Goal: Transaction & Acquisition: Book appointment/travel/reservation

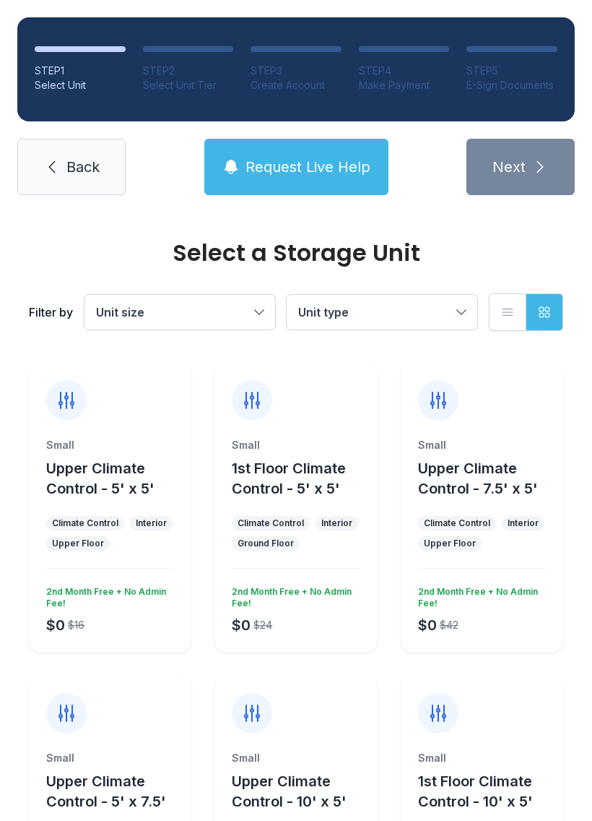
click at [111, 438] on div "Small" at bounding box center [110, 445] width 128 height 14
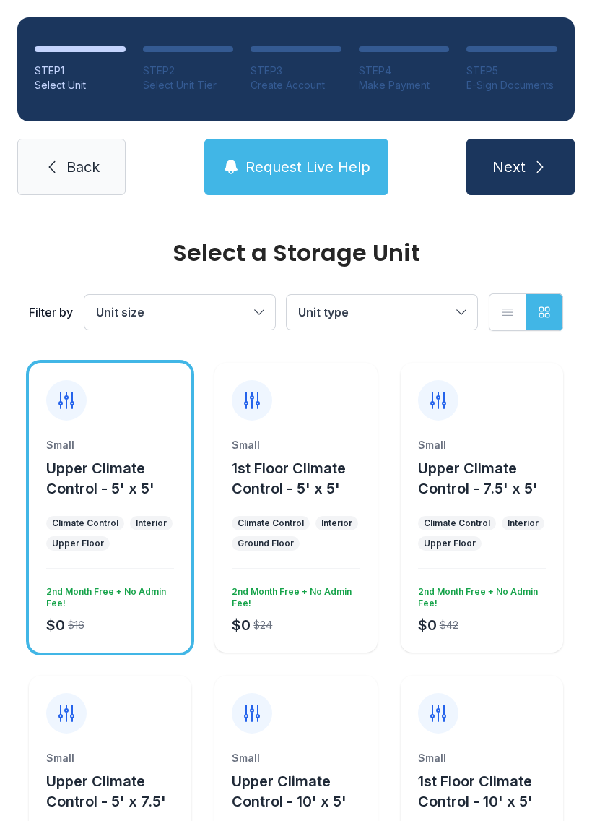
click at [522, 157] on span "Next" at bounding box center [509, 167] width 33 height 20
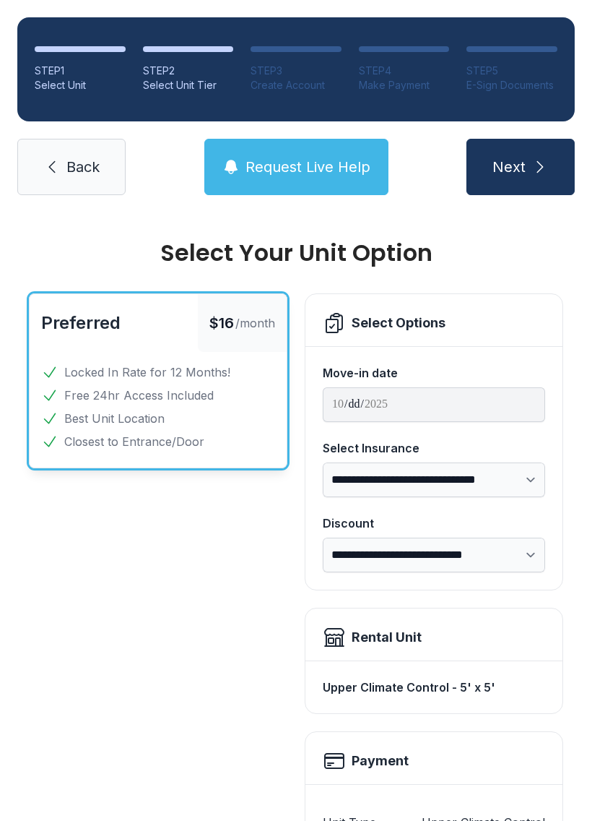
click at [543, 160] on icon "submit" at bounding box center [540, 166] width 17 height 17
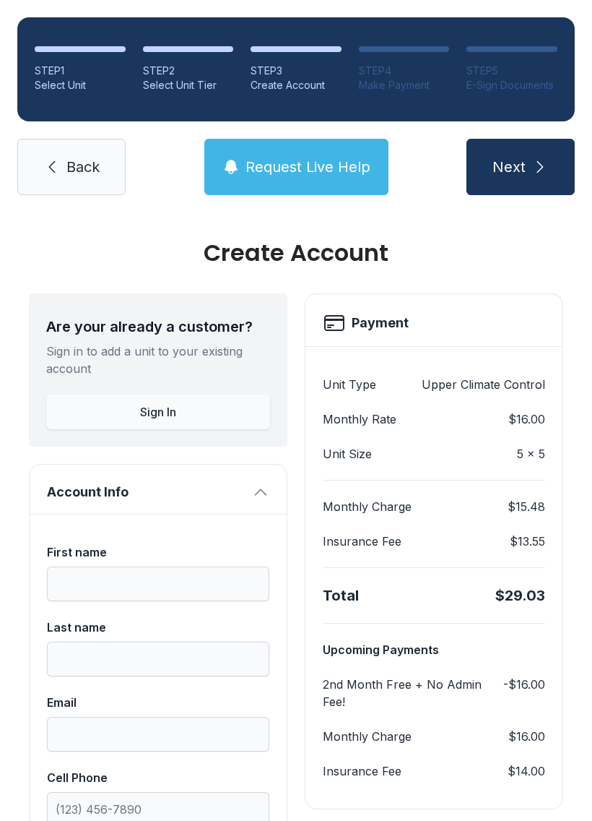
click at [534, 160] on icon "submit" at bounding box center [540, 166] width 17 height 17
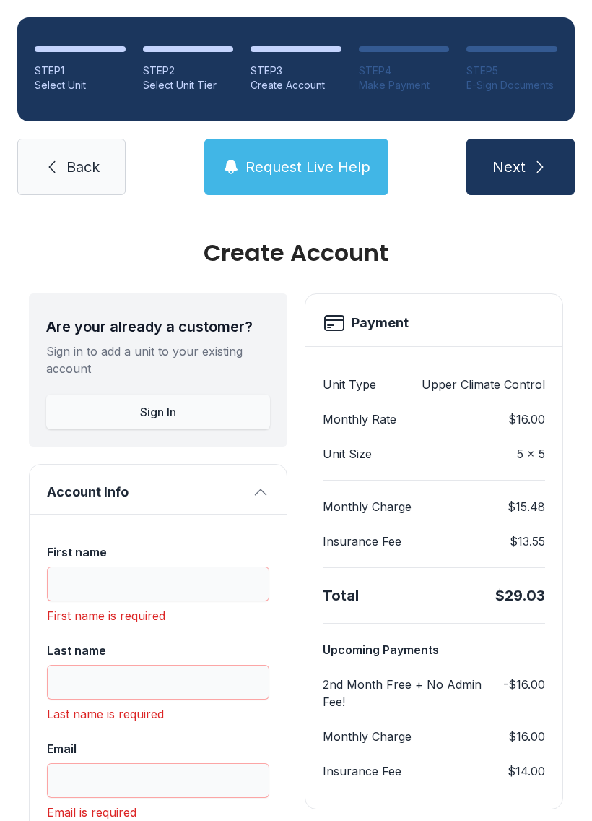
click at [90, 157] on span "Back" at bounding box center [82, 167] width 33 height 20
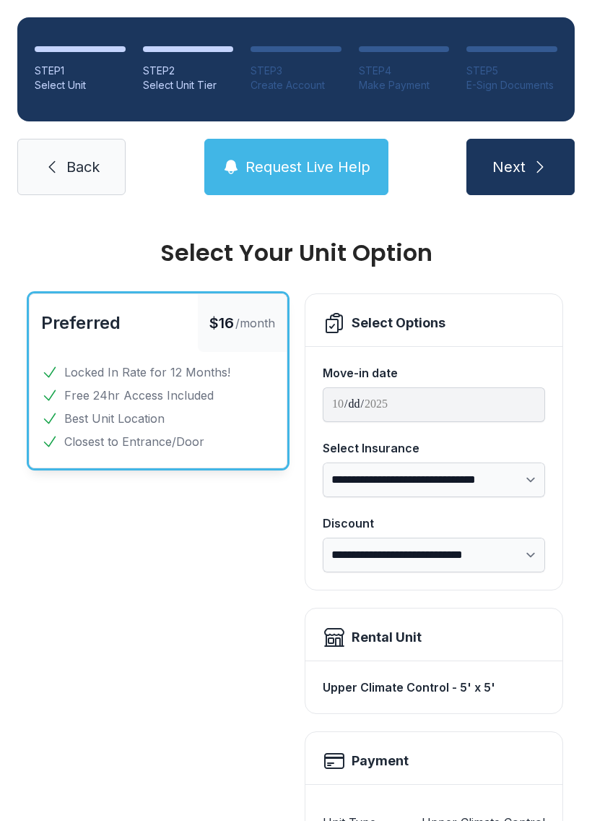
click at [79, 161] on span "Back" at bounding box center [82, 167] width 33 height 20
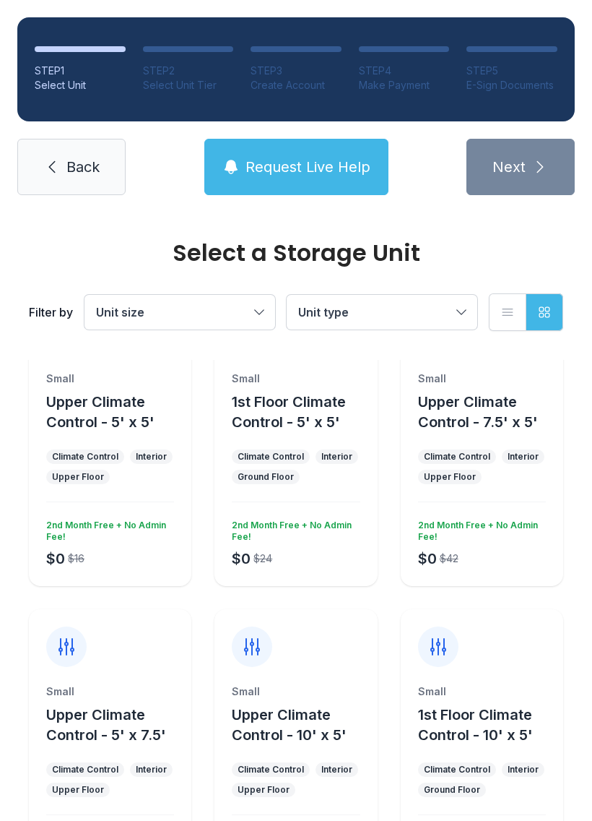
scroll to position [65, 0]
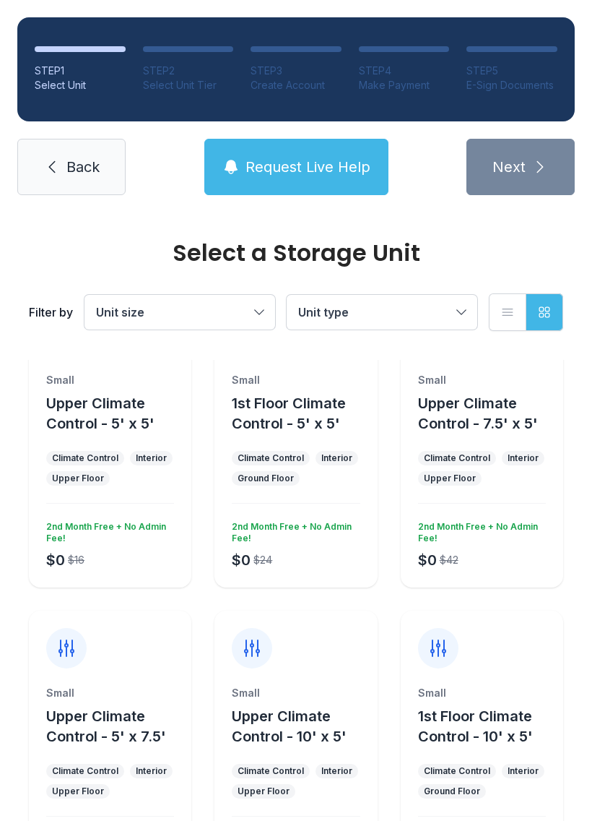
click at [309, 404] on span "1st Floor Climate Control - 5' x 5'" at bounding box center [289, 413] width 114 height 38
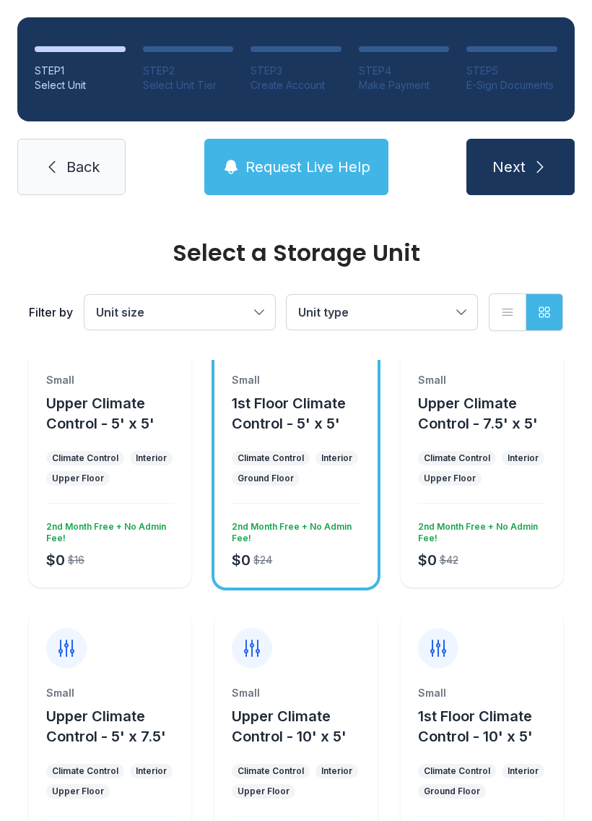
click at [526, 158] on button "Next" at bounding box center [521, 167] width 108 height 56
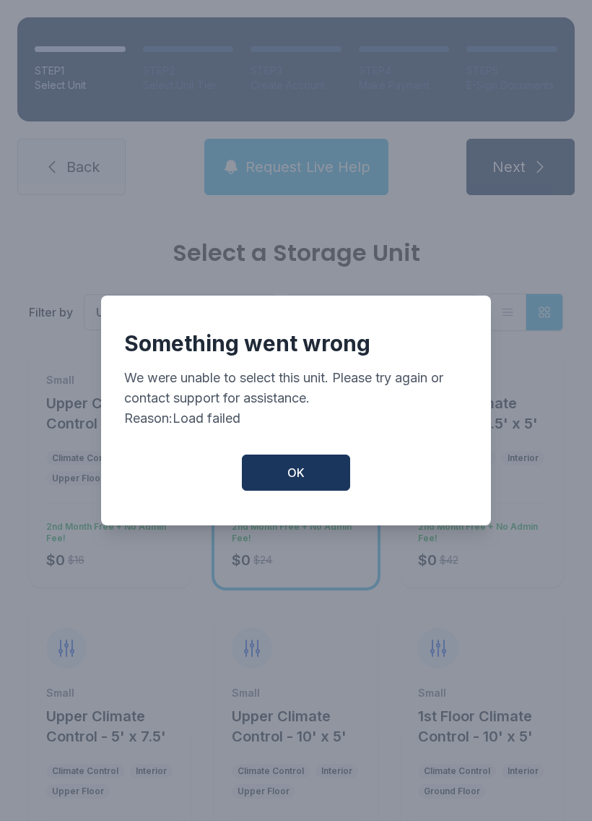
click at [319, 485] on button "OK" at bounding box center [296, 472] width 108 height 36
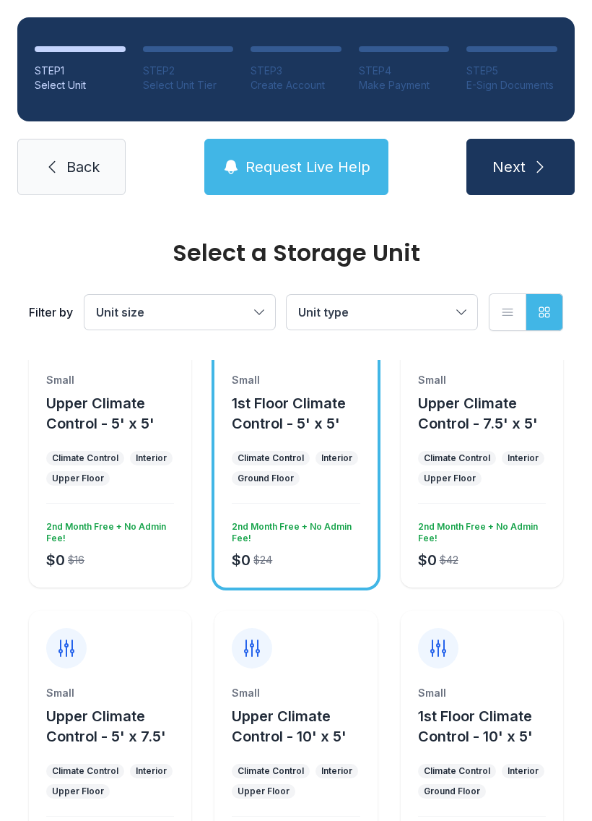
click at [294, 742] on span "Upper Climate Control - 10' x 5'" at bounding box center [289, 726] width 115 height 38
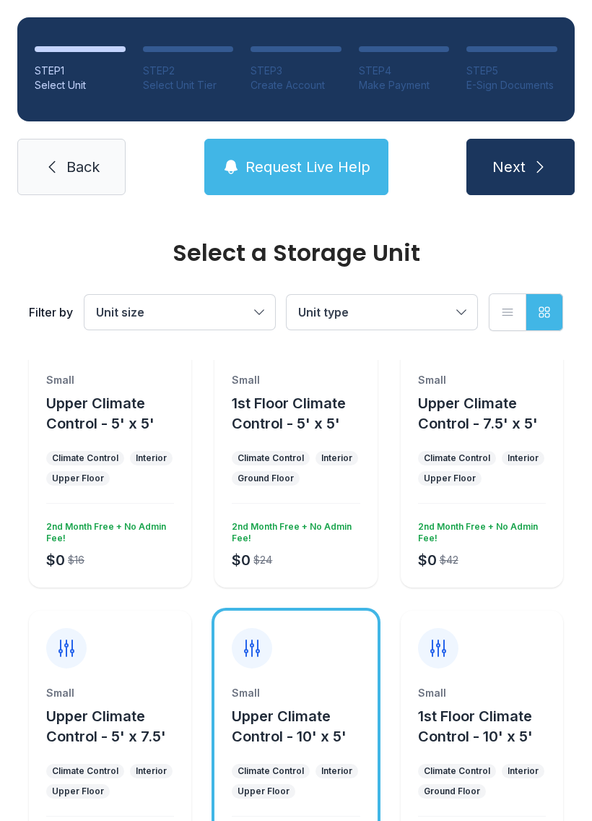
click at [530, 161] on button "Next" at bounding box center [521, 167] width 108 height 56
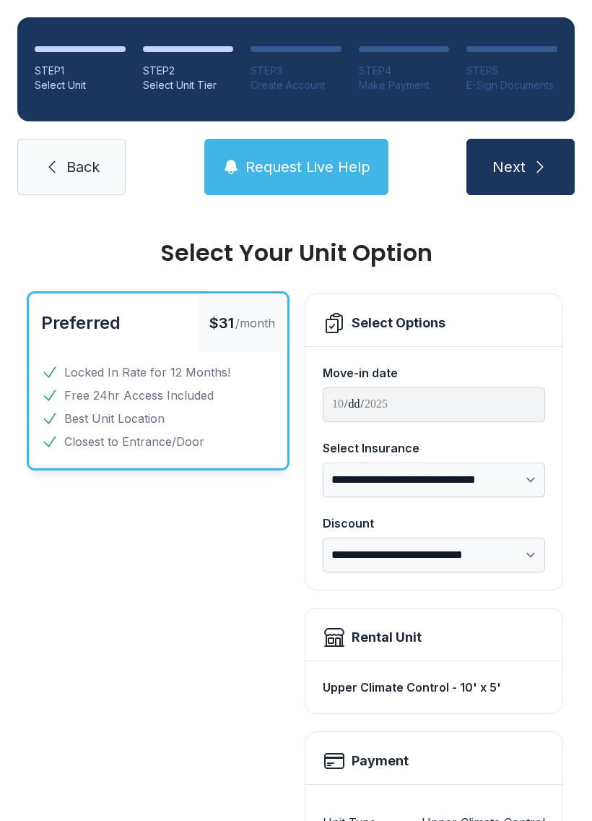
click at [80, 175] on span "Back" at bounding box center [82, 167] width 33 height 20
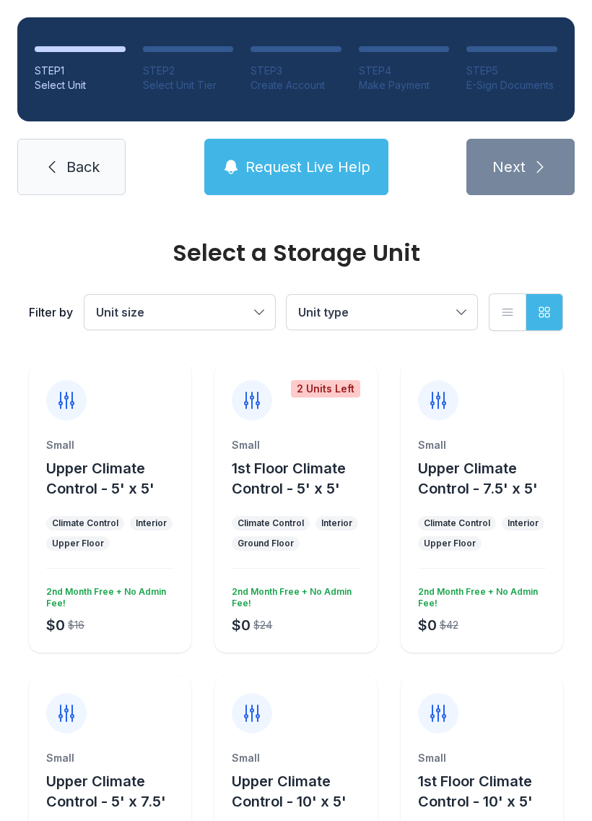
click at [83, 164] on span "Back" at bounding box center [82, 167] width 33 height 20
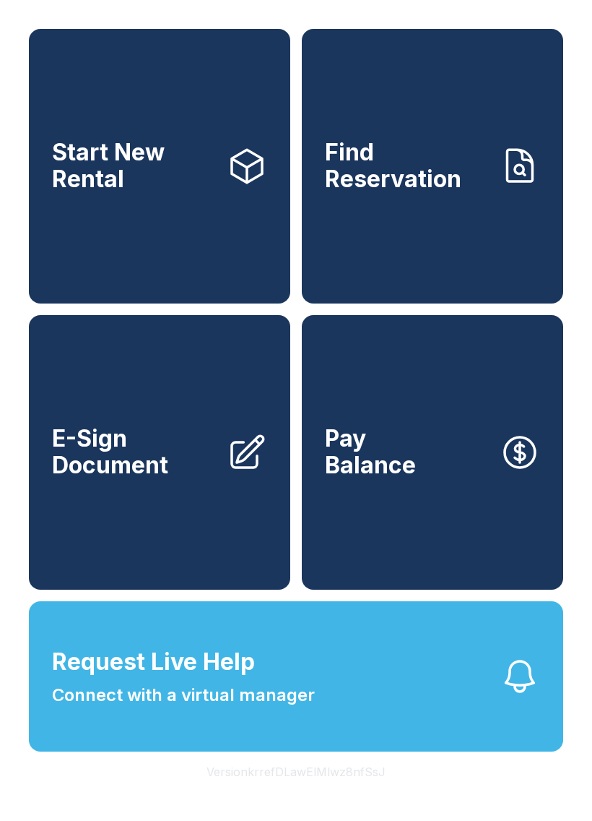
click at [140, 172] on span "Start New Rental" at bounding box center [133, 165] width 163 height 53
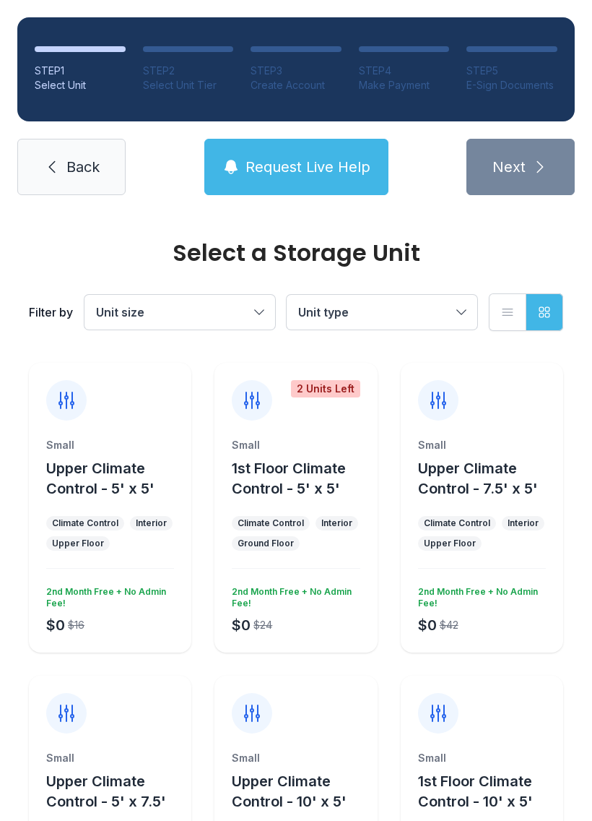
click at [298, 562] on div "Small 1st Floor Climate Control - 5' x 5' Climate Control Interior Ground Floor…" at bounding box center [296, 545] width 163 height 215
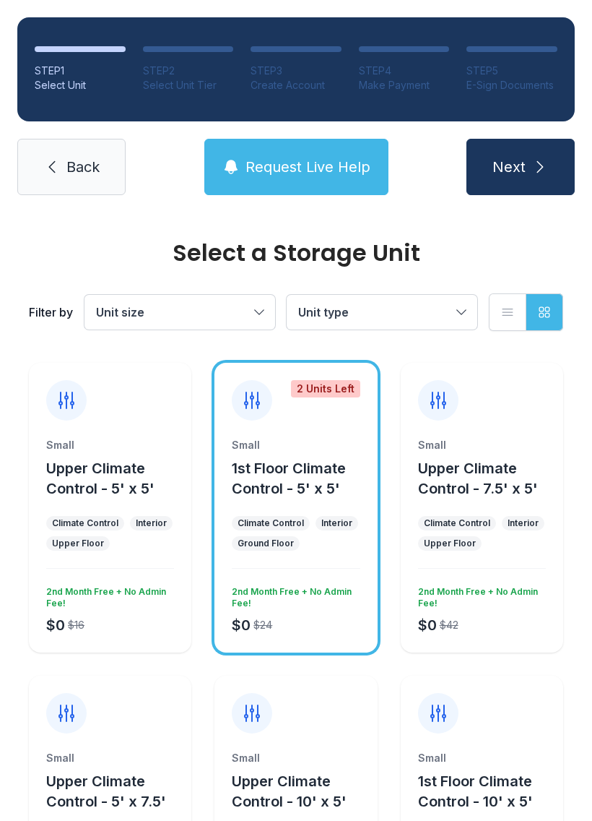
click at [522, 147] on button "Next" at bounding box center [521, 167] width 108 height 56
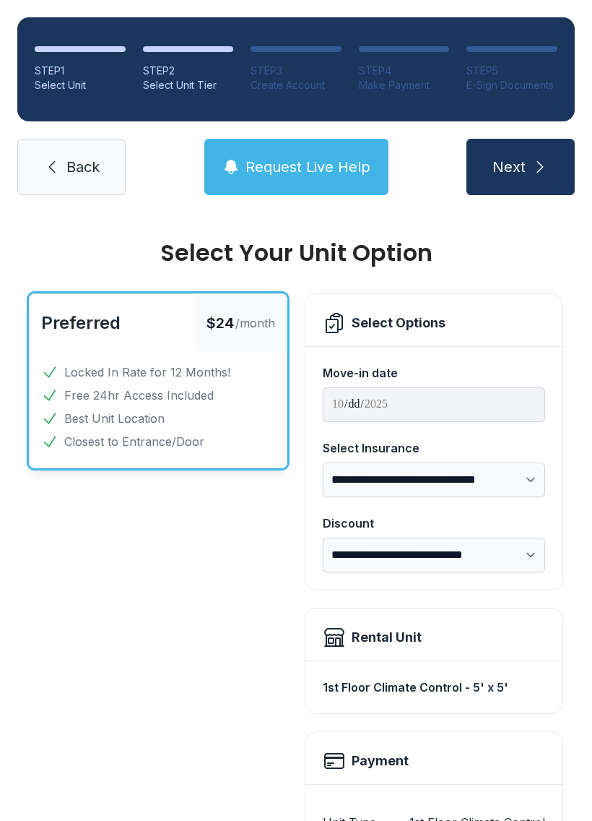
click at [87, 171] on span "Back" at bounding box center [82, 167] width 33 height 20
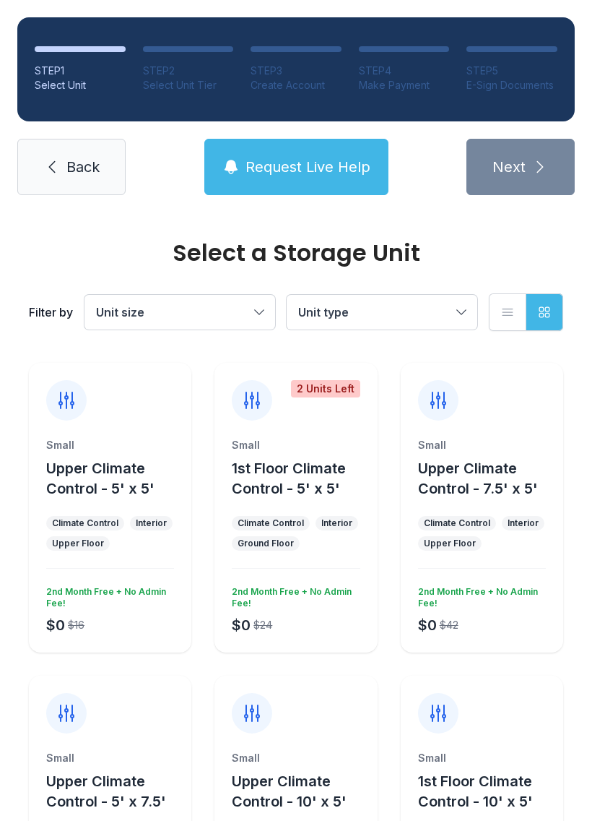
click at [441, 392] on icon at bounding box center [438, 400] width 23 height 23
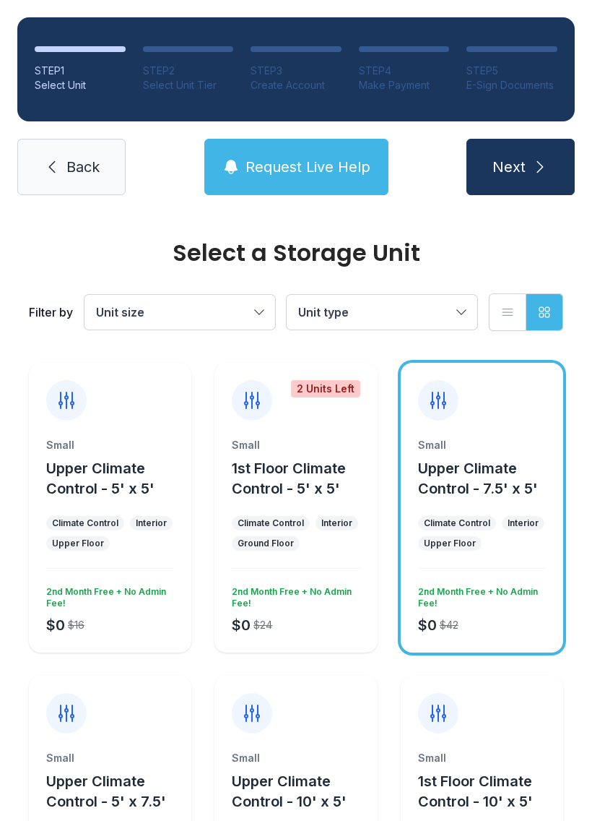
click at [537, 160] on icon "submit" at bounding box center [540, 166] width 17 height 17
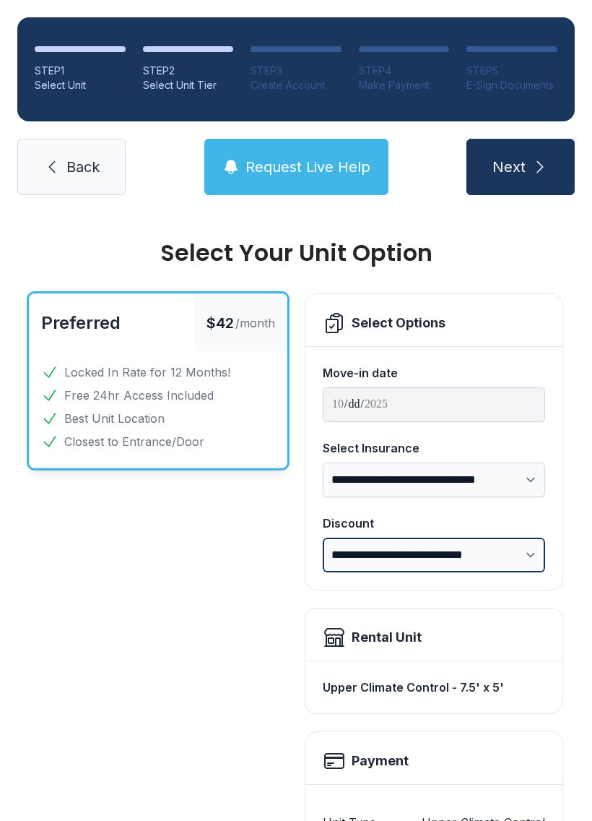
click at [521, 549] on select "**********" at bounding box center [434, 554] width 222 height 35
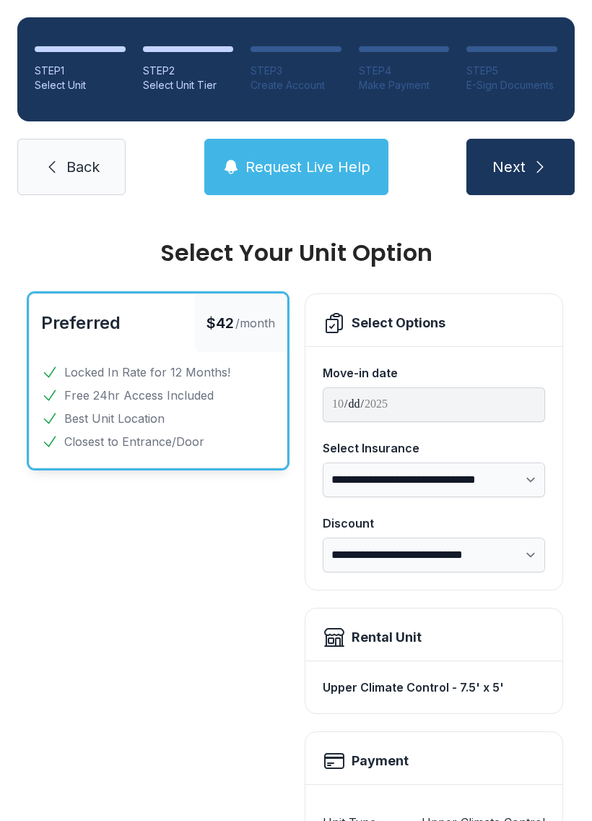
click at [60, 159] on icon at bounding box center [51, 166] width 17 height 17
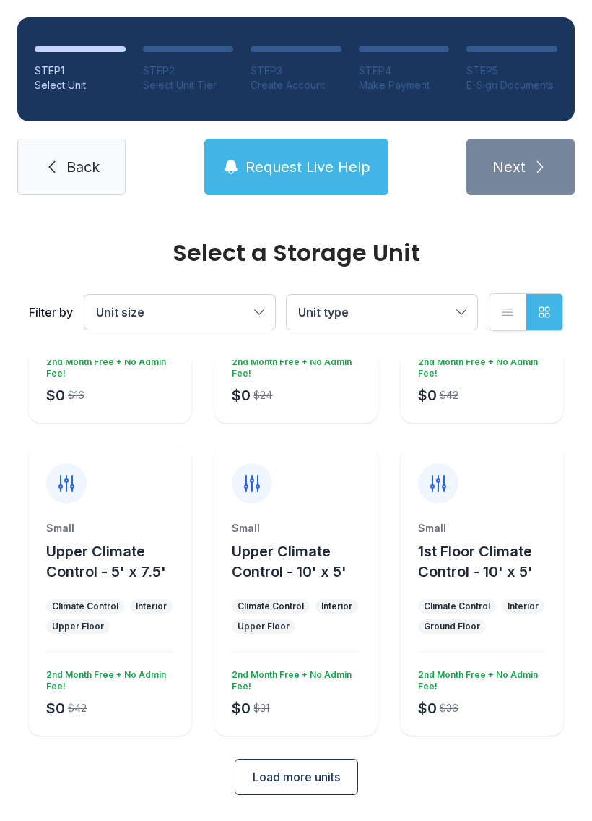
scroll to position [228, 0]
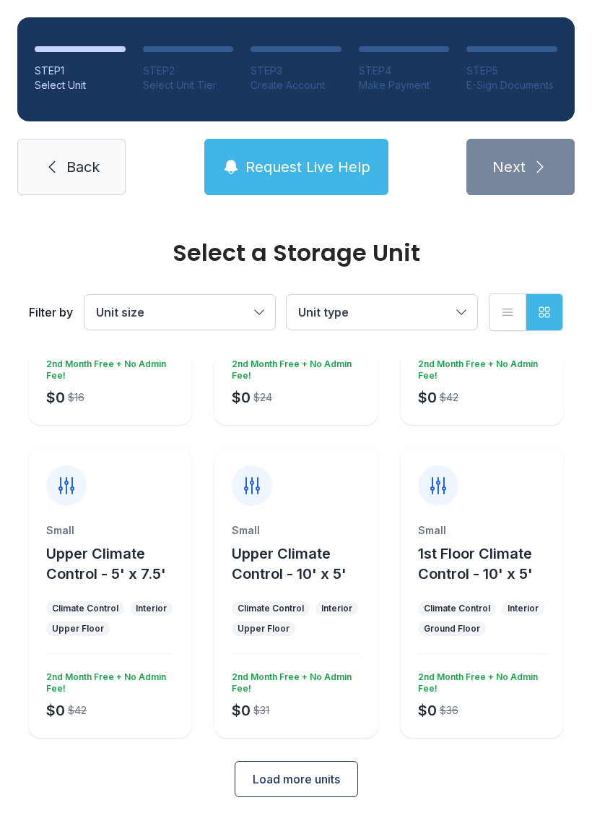
click at [298, 784] on span "Load more units" at bounding box center [296, 778] width 87 height 17
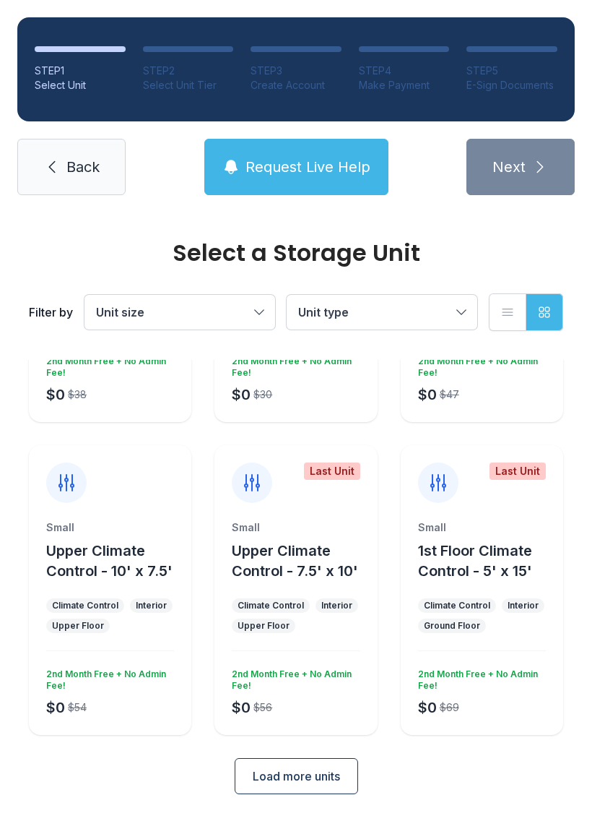
scroll to position [855, 0]
click at [308, 782] on span "Load more units" at bounding box center [296, 776] width 87 height 17
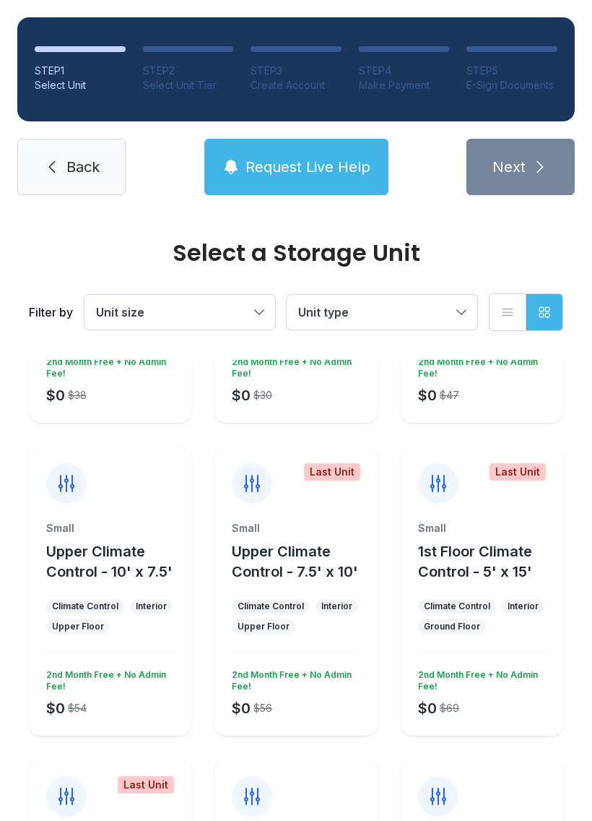
click at [308, 782] on div at bounding box center [296, 787] width 163 height 58
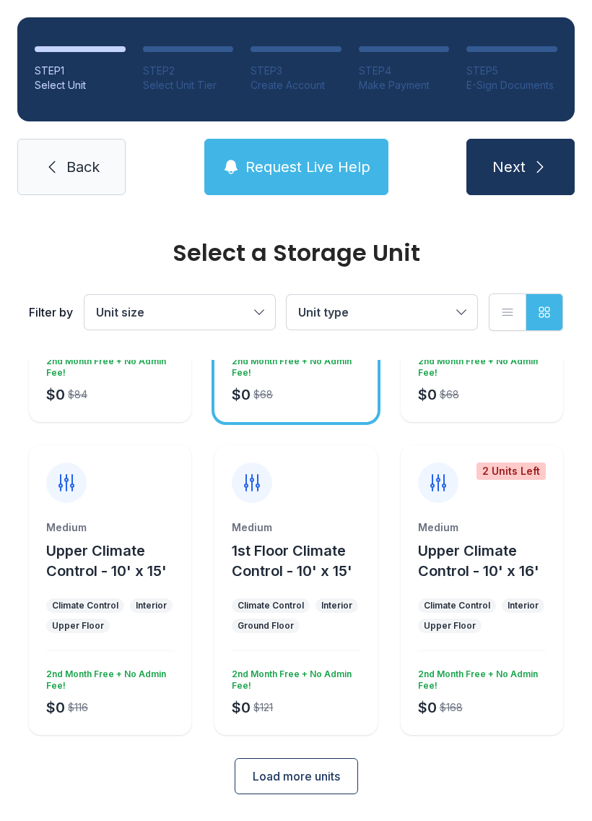
scroll to position [1481, 0]
click at [320, 514] on div "Medium 1st Floor Climate Control - 10' x 15' Climate Control Interior Ground Fl…" at bounding box center [296, 591] width 163 height 290
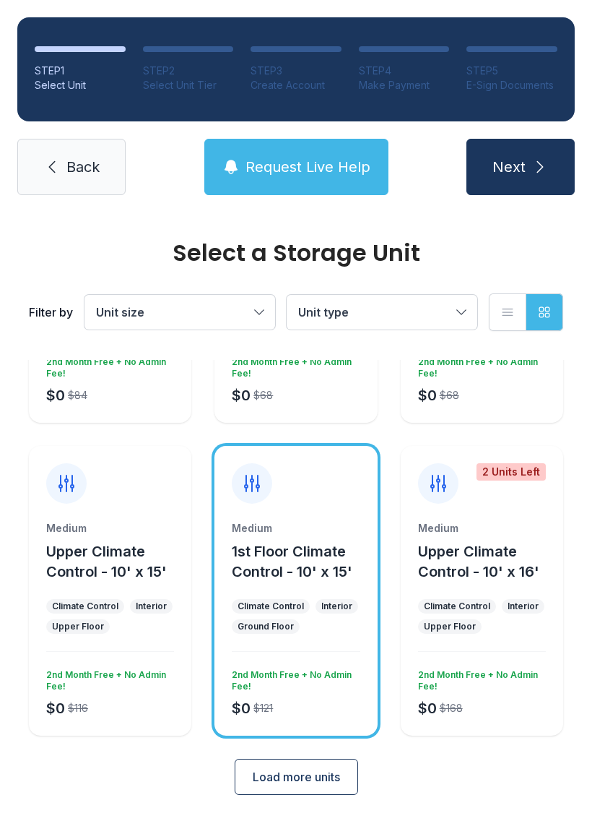
click at [259, 479] on icon at bounding box center [252, 483] width 14 height 16
click at [324, 514] on div "Medium 1st Floor Climate Control - 10' x 15' Climate Control Interior Ground Fl…" at bounding box center [296, 591] width 163 height 290
click at [131, 542] on span "Upper Climate Control - 10' x 15'" at bounding box center [106, 561] width 121 height 38
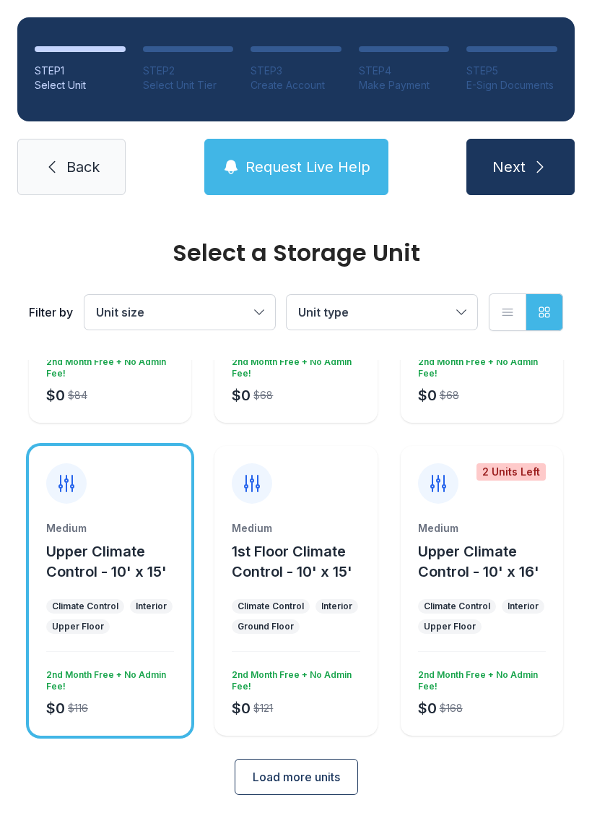
click at [310, 547] on span "1st Floor Climate Control - 10' x 15'" at bounding box center [292, 561] width 121 height 38
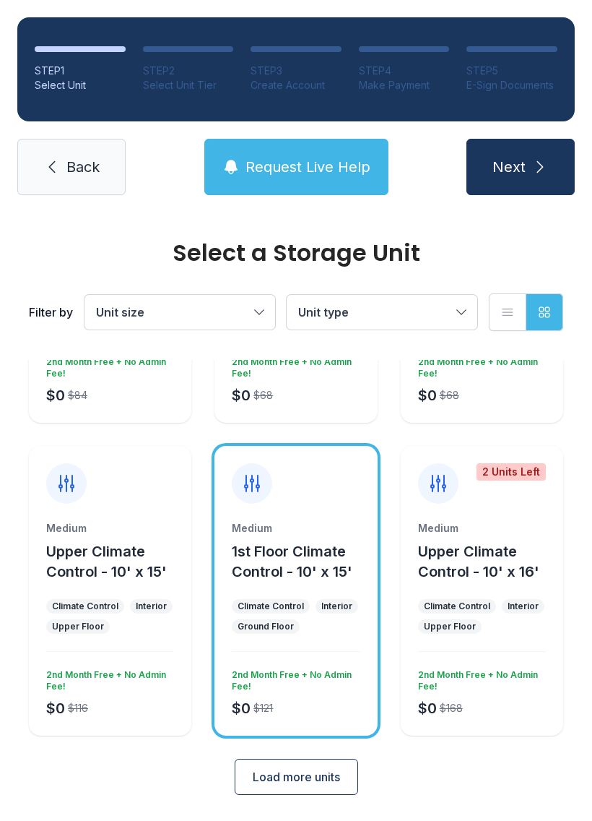
click at [535, 176] on button "Next" at bounding box center [521, 167] width 108 height 56
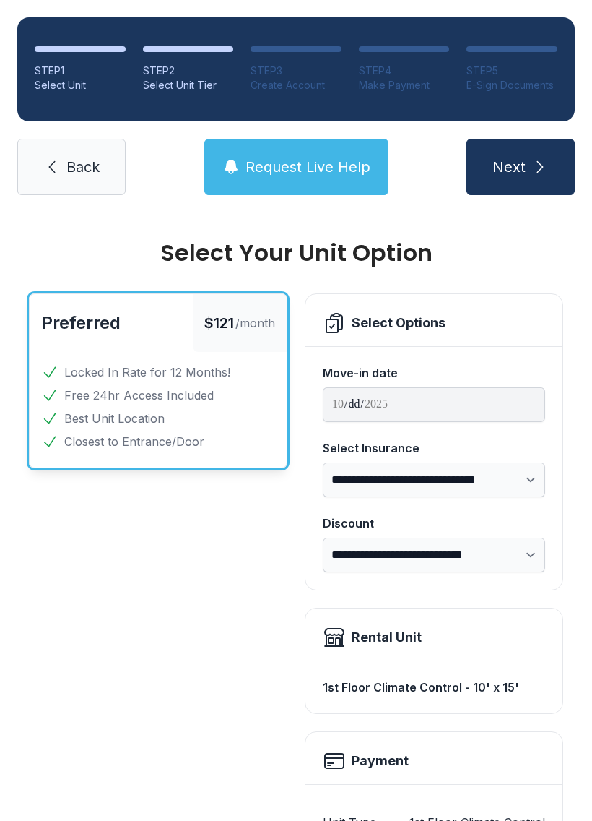
click at [78, 159] on span "Back" at bounding box center [82, 167] width 33 height 20
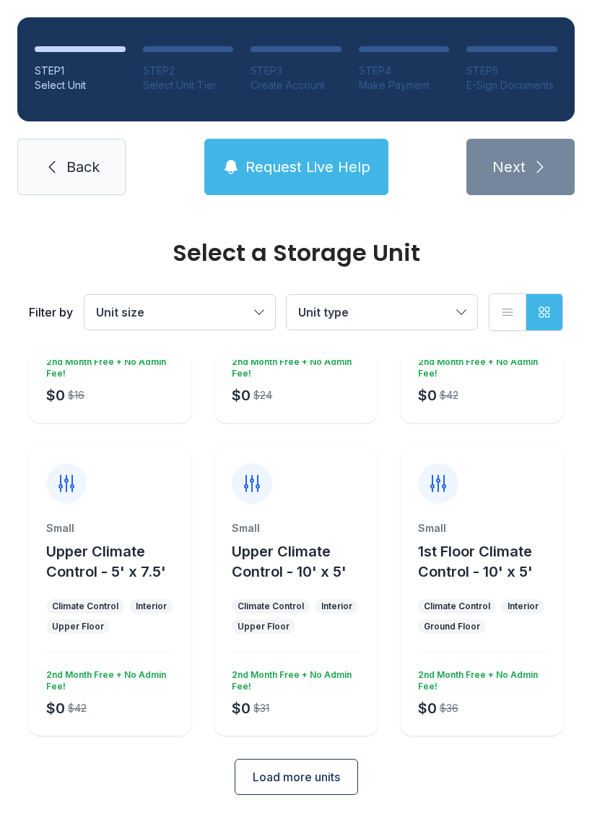
scroll to position [230, 0]
click at [280, 775] on span "Load more units" at bounding box center [296, 776] width 87 height 17
click at [295, 784] on span "Load more units" at bounding box center [296, 776] width 87 height 17
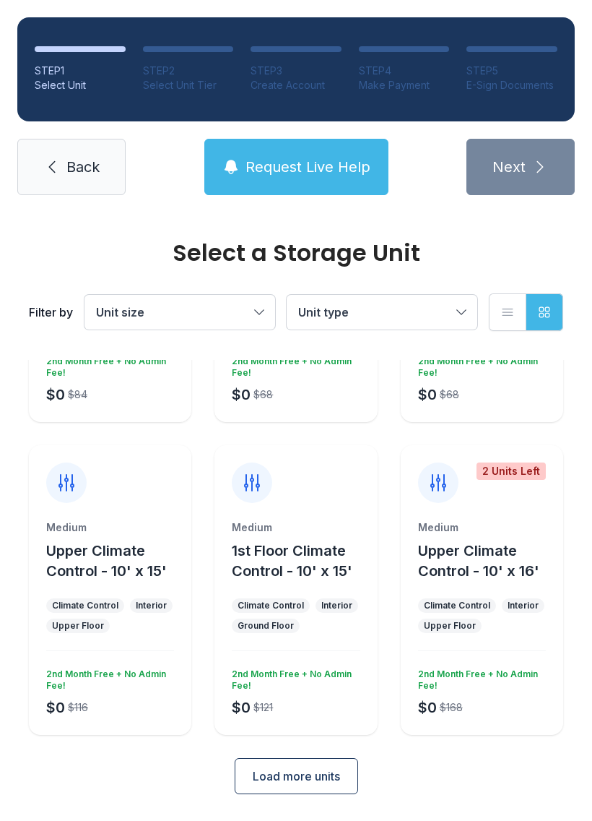
scroll to position [1481, 0]
click at [298, 763] on button "Load more units" at bounding box center [297, 776] width 124 height 36
click at [326, 778] on span "Load more units" at bounding box center [296, 776] width 87 height 17
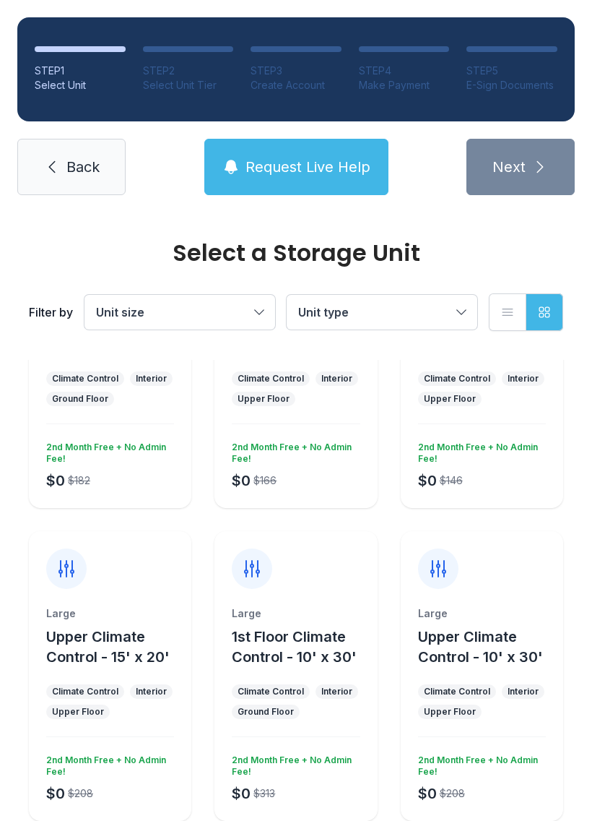
scroll to position [2017, 0]
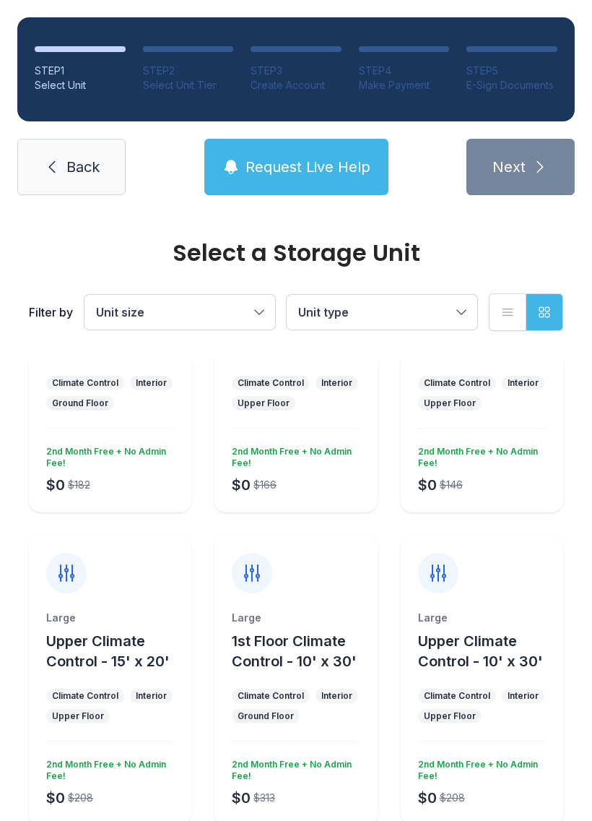
click at [511, 602] on div "Large Upper Climate Control - 10' x 30' Climate Control Interior Upper Floor $0…" at bounding box center [482, 680] width 163 height 290
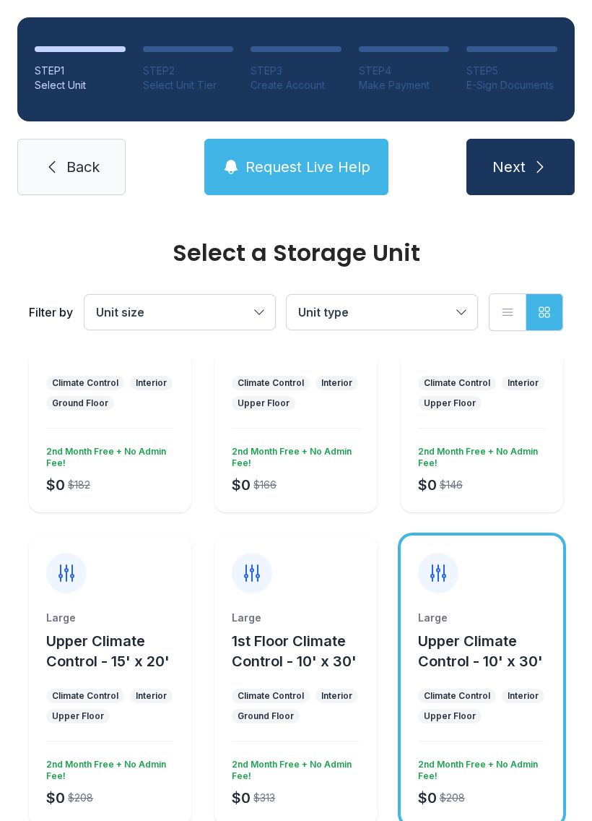
click at [526, 160] on button "Next" at bounding box center [521, 167] width 108 height 56
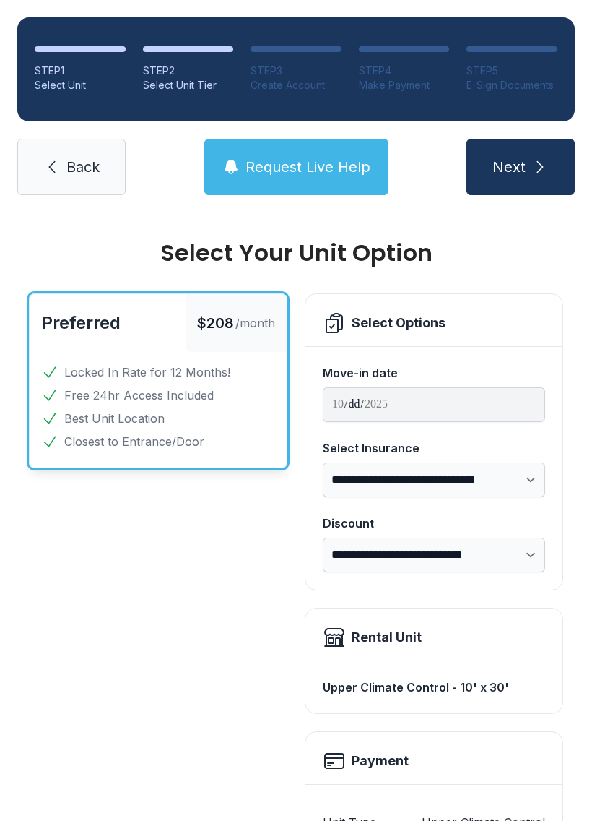
click at [71, 157] on span "Back" at bounding box center [82, 167] width 33 height 20
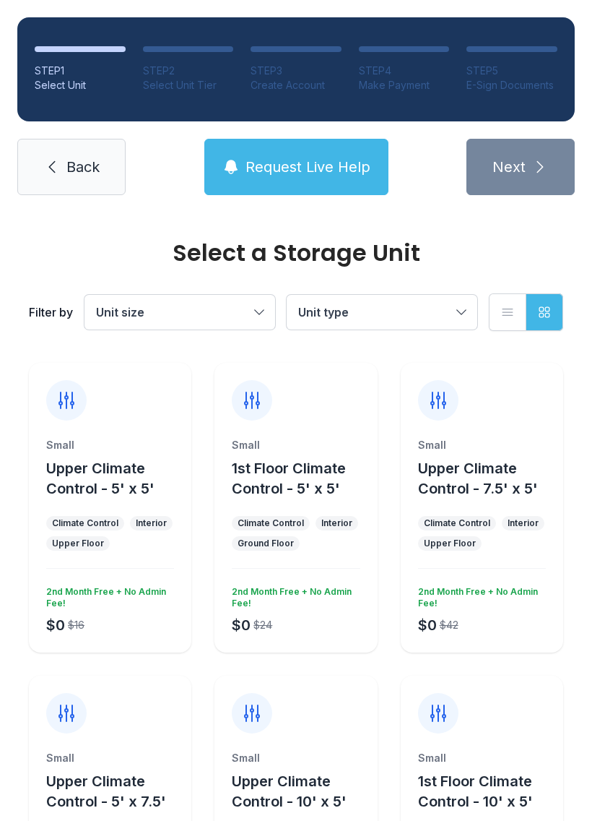
click at [74, 164] on span "Back" at bounding box center [82, 167] width 33 height 20
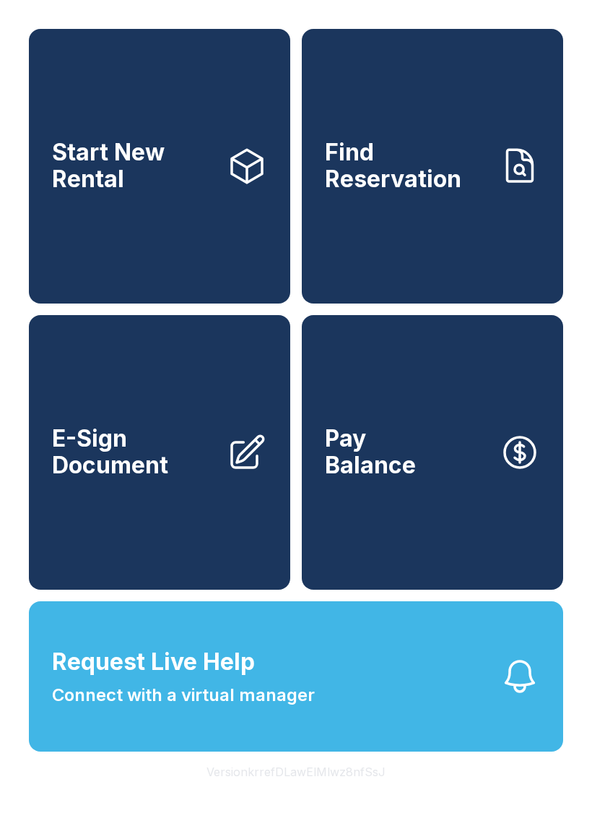
click at [172, 470] on span "E-Sign Document" at bounding box center [133, 451] width 163 height 53
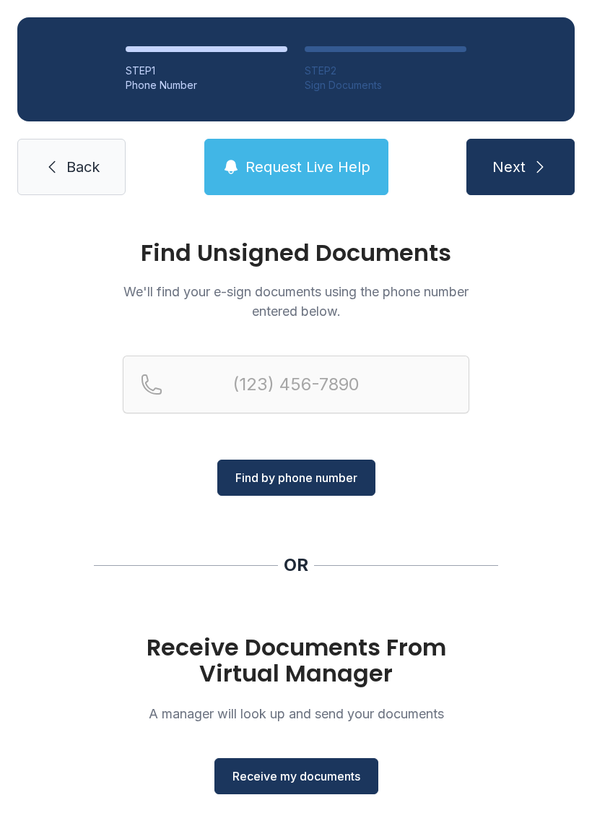
click at [323, 775] on span "Receive my documents" at bounding box center [297, 775] width 128 height 17
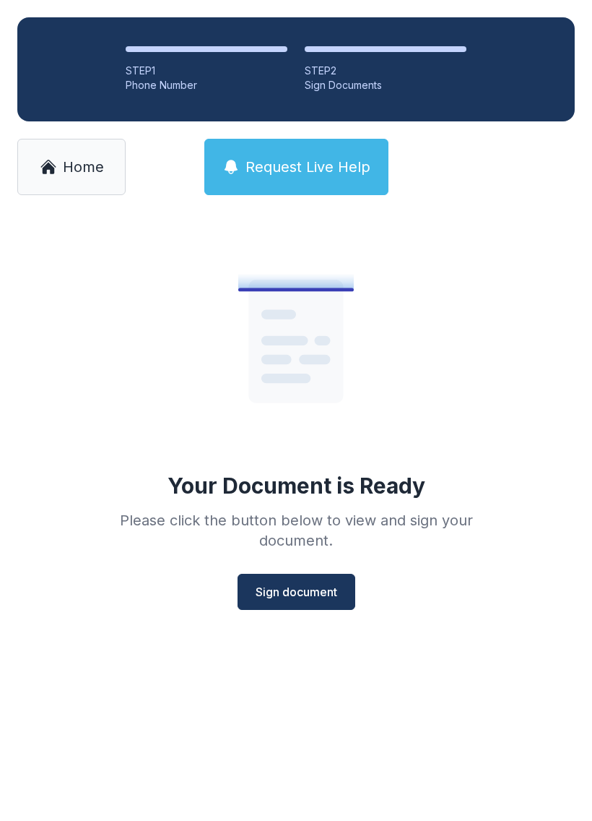
click at [297, 589] on span "Sign document" at bounding box center [297, 591] width 82 height 17
